Goal: Check status: Check status

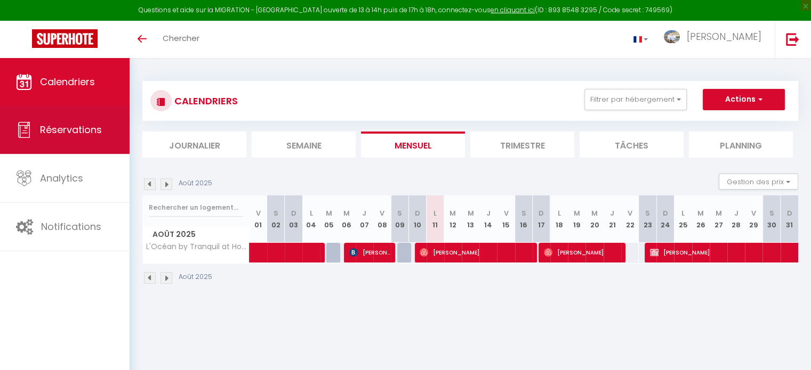
click at [116, 125] on link "Réservations" at bounding box center [65, 130] width 130 height 48
select select "not_cancelled"
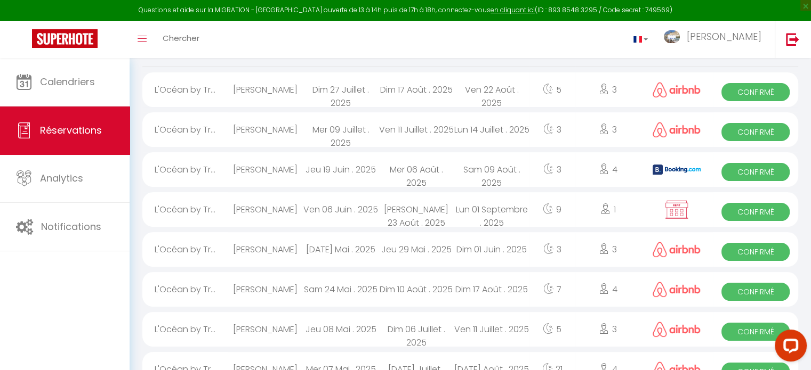
scroll to position [83, 0]
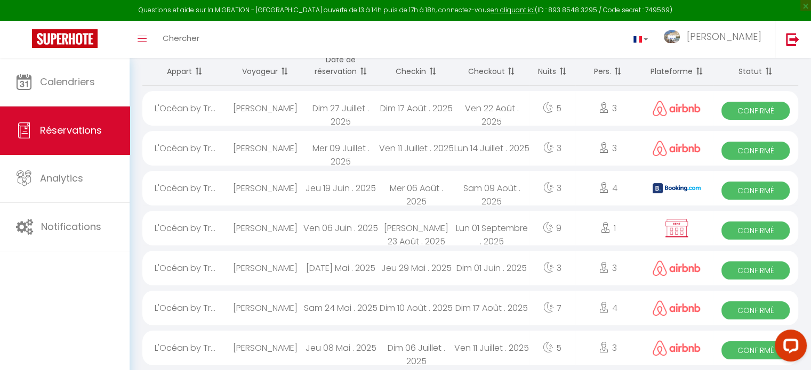
click at [747, 191] on span "Confirmé" at bounding box center [755, 191] width 68 height 18
select select "OK"
select select "KO"
select select "1"
select select "0"
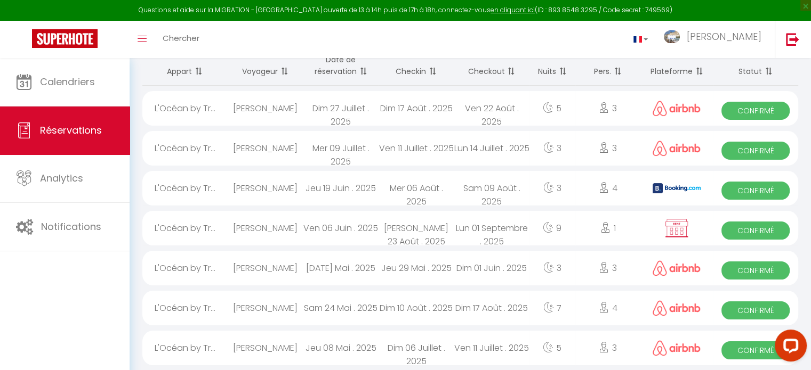
select select "1"
select select
